Goal: Task Accomplishment & Management: Manage account settings

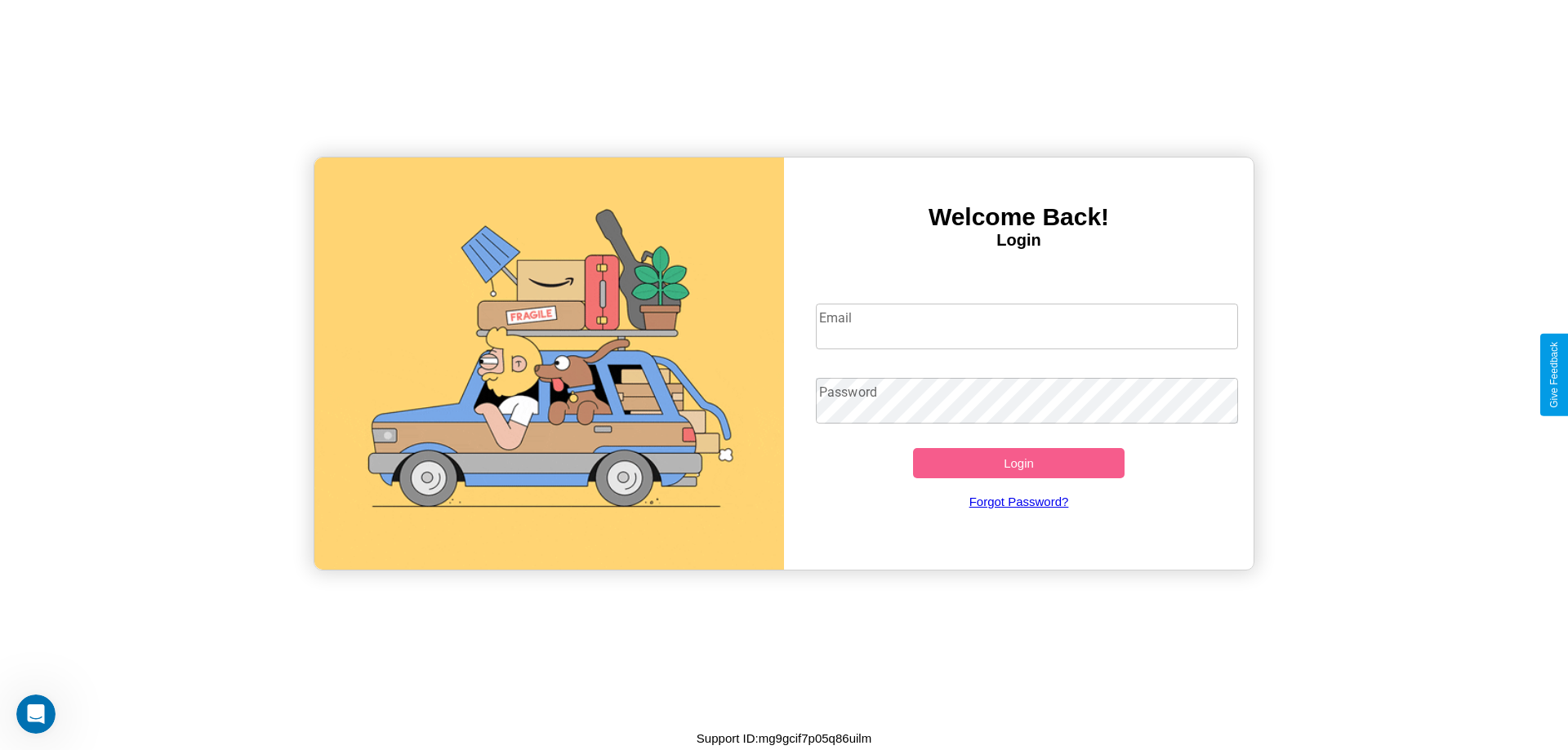
click at [1026, 326] on input "Email" at bounding box center [1027, 326] width 423 height 45
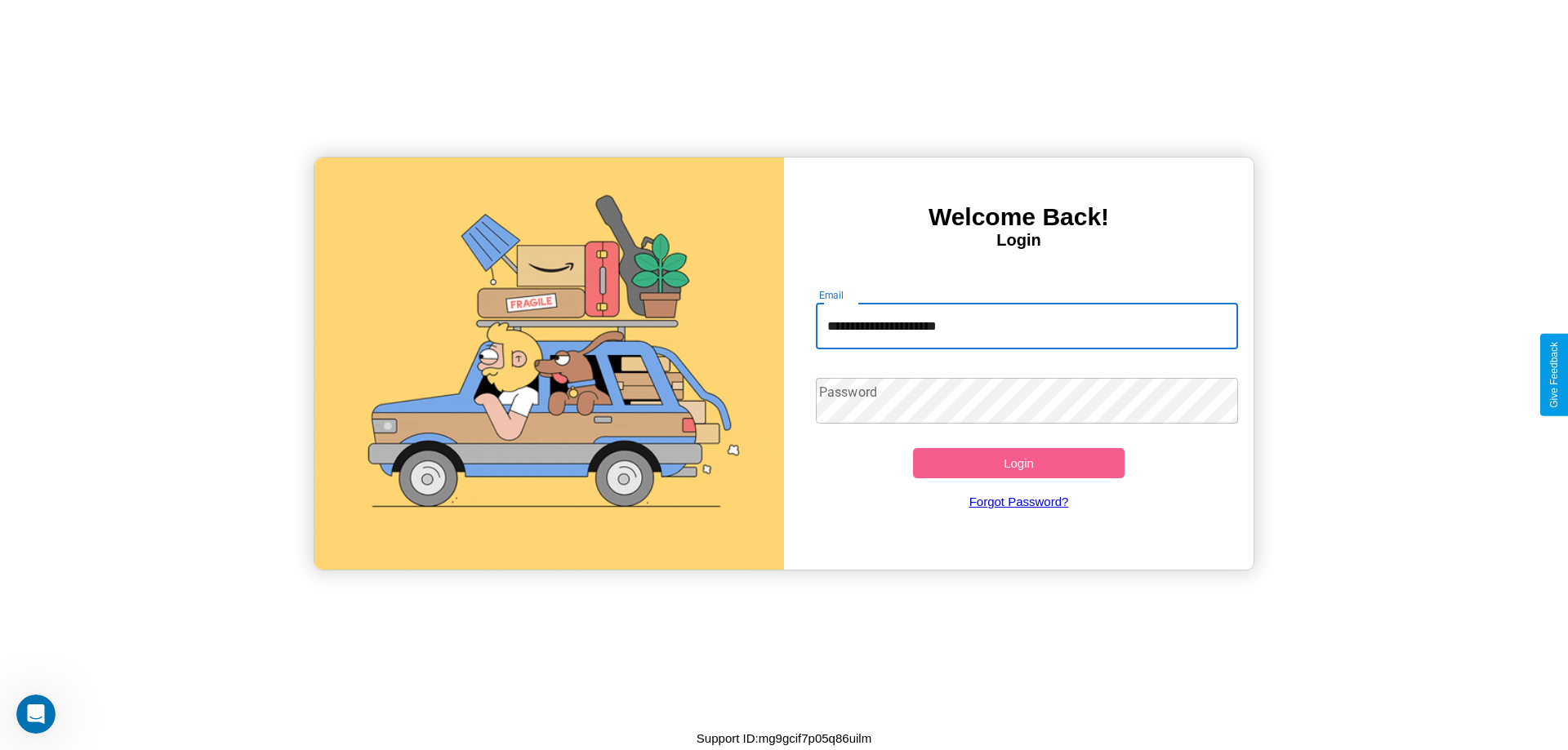
type input "**********"
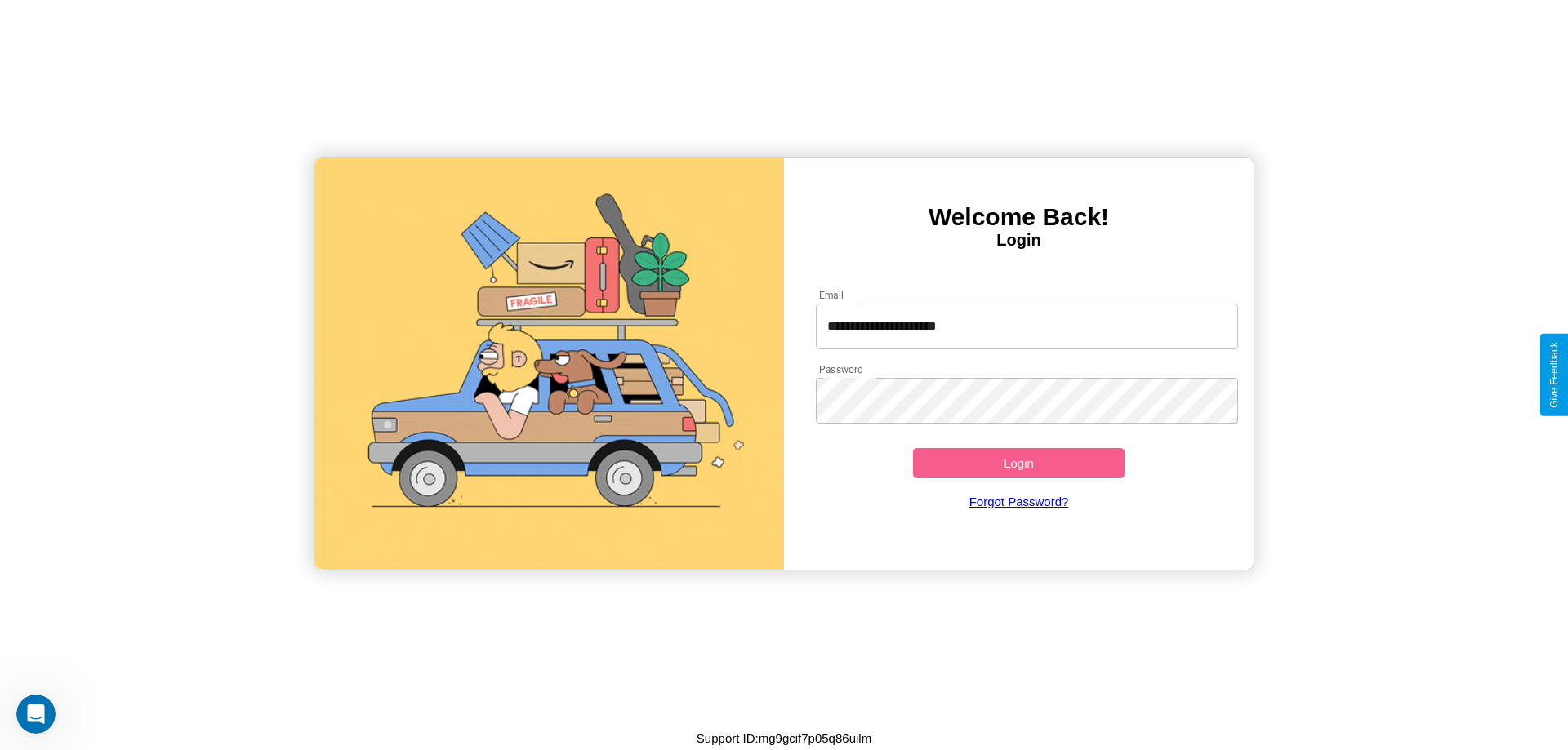
click at [1018, 463] on button "Login" at bounding box center [1018, 463] width 212 height 31
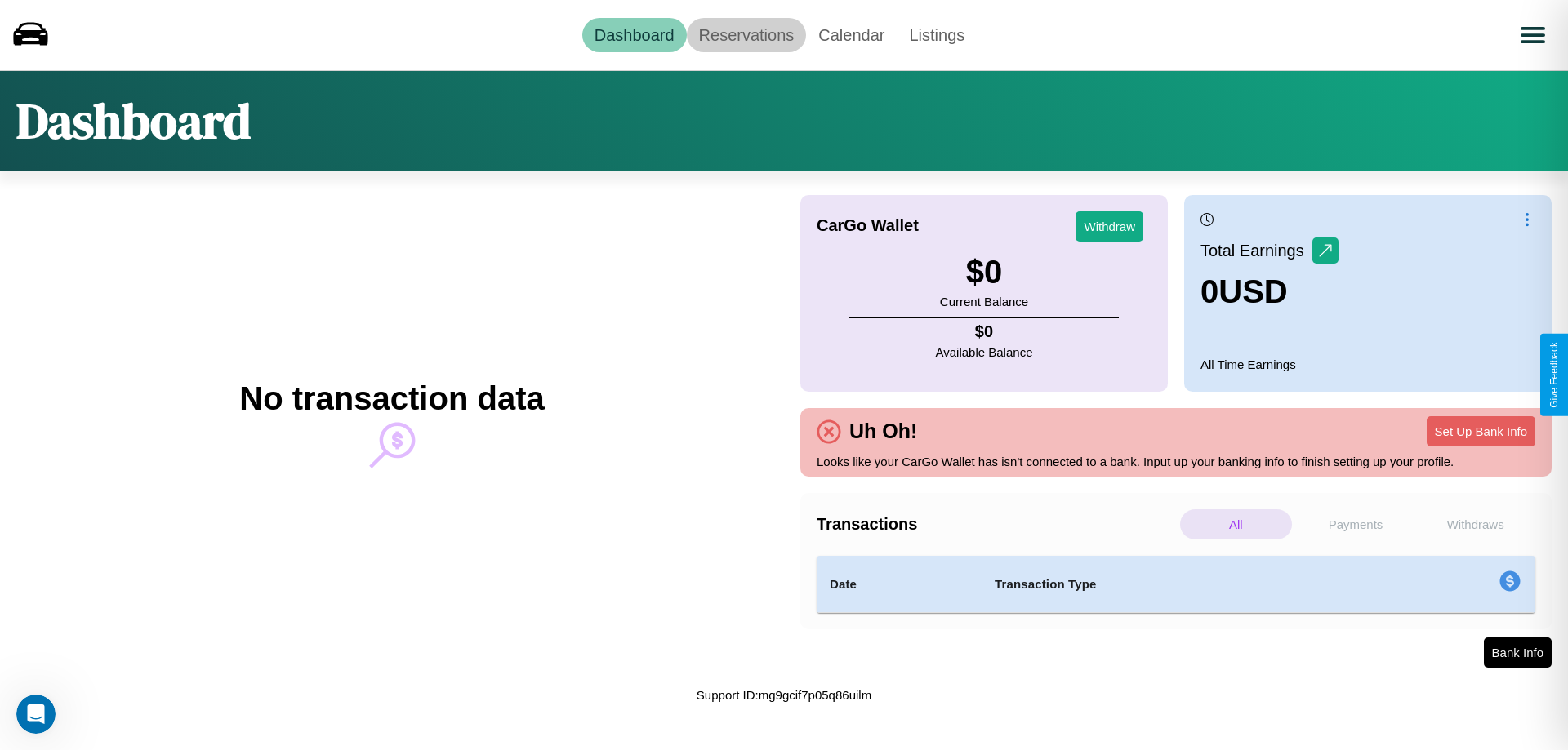
click at [746, 34] on link "Reservations" at bounding box center [746, 35] width 120 height 34
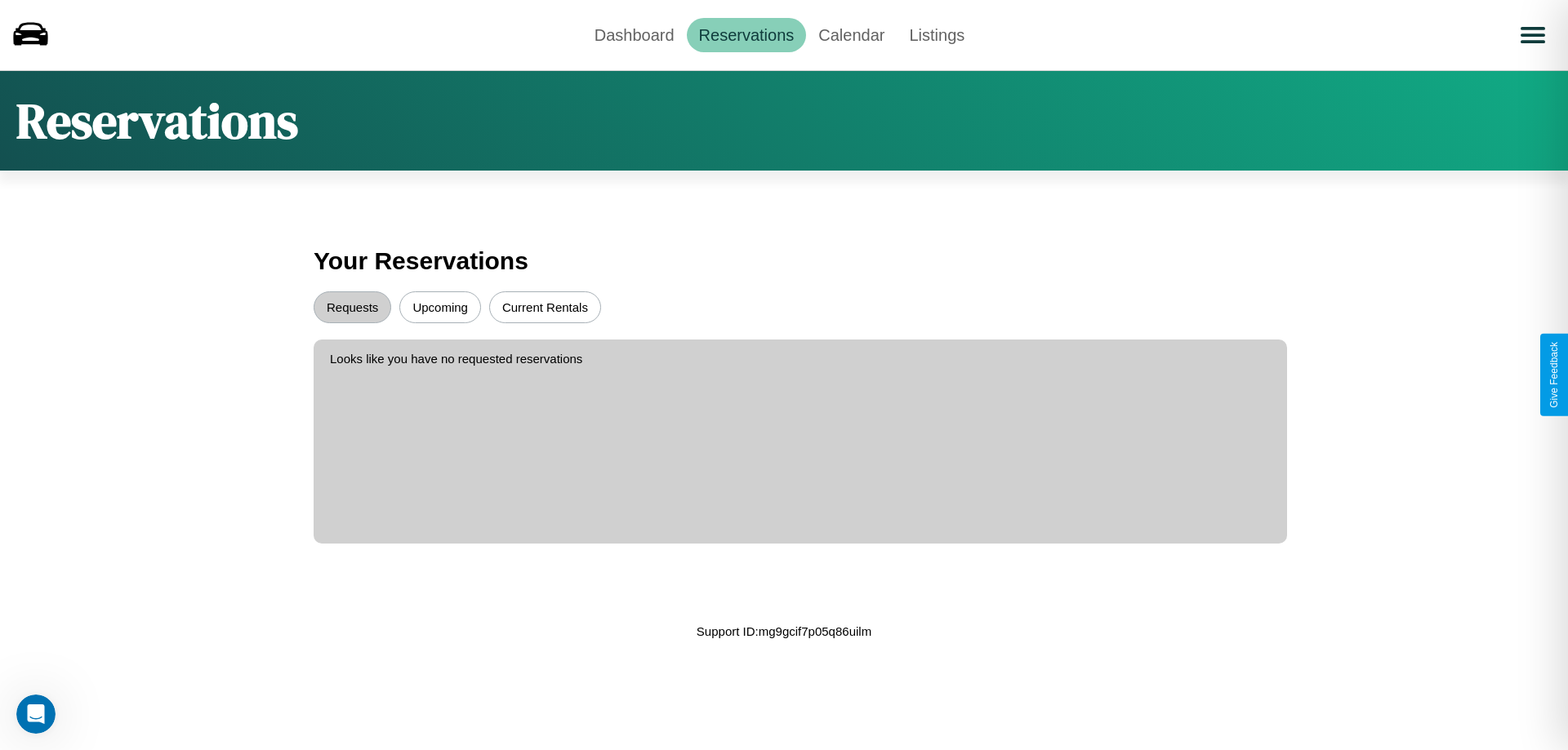
click at [440, 307] on button "Upcoming" at bounding box center [440, 307] width 81 height 31
click at [352, 307] on button "Requests" at bounding box center [352, 307] width 78 height 31
click at [634, 34] on link "Dashboard" at bounding box center [635, 35] width 105 height 34
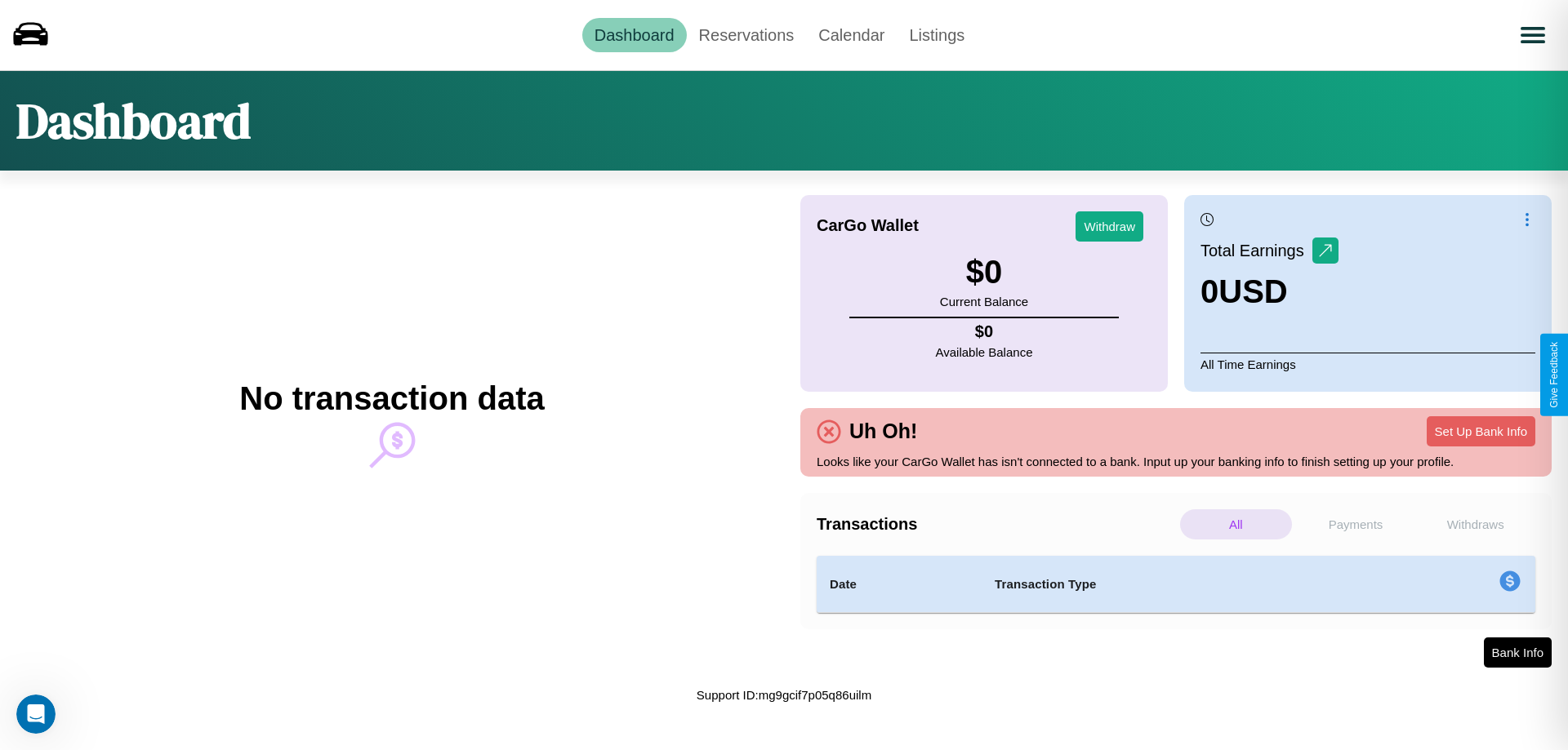
click at [1474, 524] on p "Withdraws" at bounding box center [1475, 524] width 112 height 31
click at [1356, 524] on p "Payments" at bounding box center [1356, 524] width 112 height 31
click at [1474, 524] on p "Withdraws" at bounding box center [1475, 524] width 112 height 31
